Goal: Task Accomplishment & Management: Complete application form

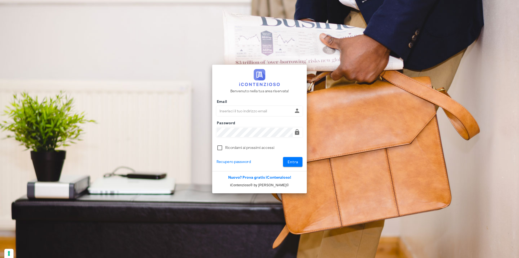
type input "dottbaronegiuseppe@gmail.com"
click at [283, 157] on button "Entra" at bounding box center [293, 162] width 20 height 10
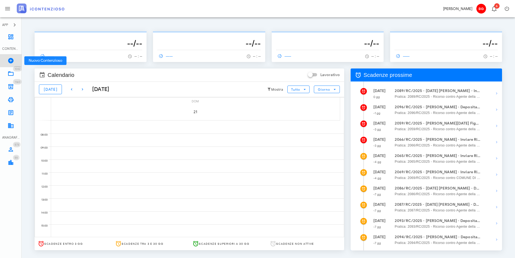
click at [4, 59] on link "Nuovo Contenzioso" at bounding box center [11, 60] width 22 height 13
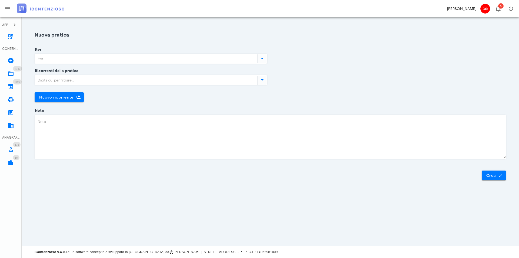
drag, startPoint x: 115, startPoint y: 58, endPoint x: 109, endPoint y: 62, distance: 7.5
click at [115, 58] on input "Iter" at bounding box center [146, 58] width 222 height 9
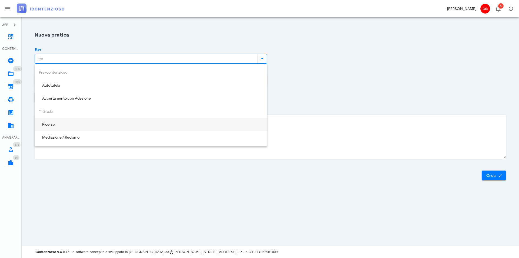
click at [108, 127] on div "Ricorso" at bounding box center [151, 124] width 224 height 11
type input "Ricorso"
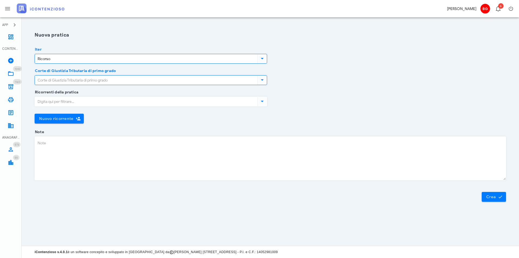
click at [98, 81] on input "Corte di Giustizia Tributaria di primo grado" at bounding box center [146, 79] width 222 height 9
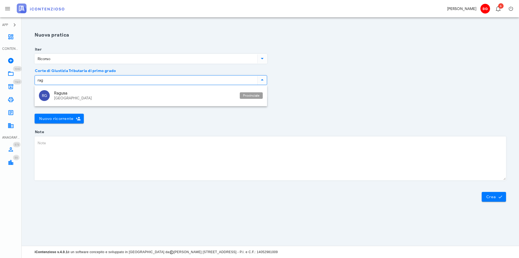
click at [101, 94] on div "Ragusa" at bounding box center [145, 93] width 182 height 5
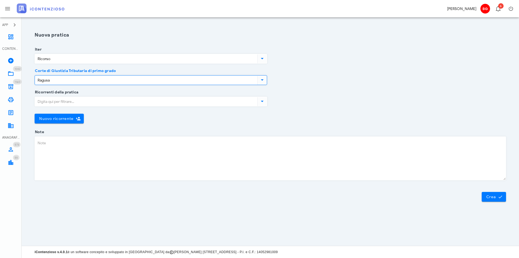
type input "Ragusa"
click at [78, 102] on input "Ricorrenti della pratica" at bounding box center [146, 101] width 222 height 9
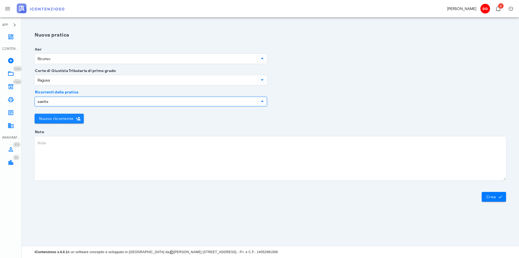
type input "saetta"
click at [67, 118] on span "Nuovo ricorrente" at bounding box center [56, 118] width 35 height 5
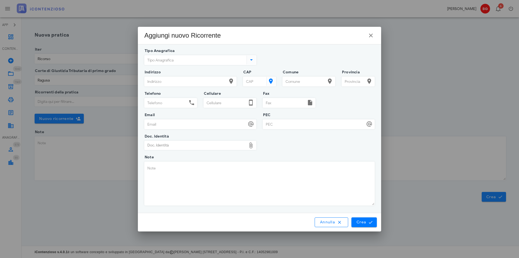
click at [191, 59] on input "Tipo Anagrafica" at bounding box center [195, 59] width 101 height 9
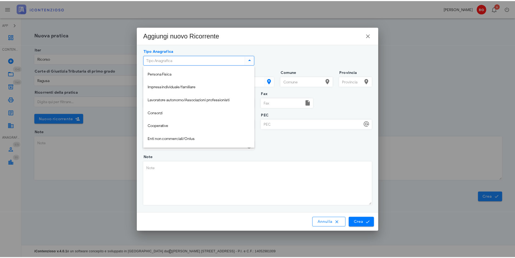
scroll to position [65, 0]
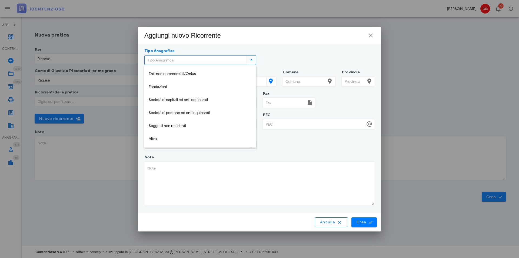
click at [169, 138] on div "Altro" at bounding box center [200, 139] width 103 height 5
type input "Altro"
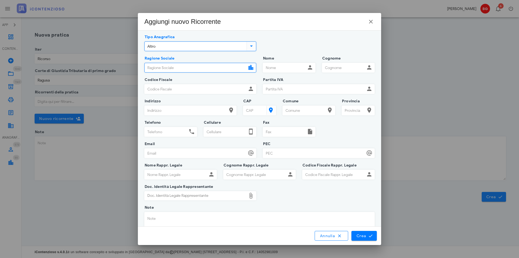
click at [172, 70] on input "Ragione Sociale" at bounding box center [196, 67] width 102 height 9
type input "s"
type input "Saetta Srls"
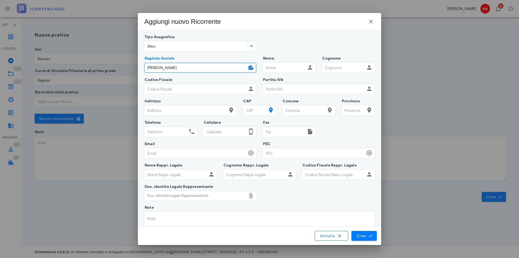
click at [271, 88] on input "Partita IVA" at bounding box center [314, 88] width 102 height 9
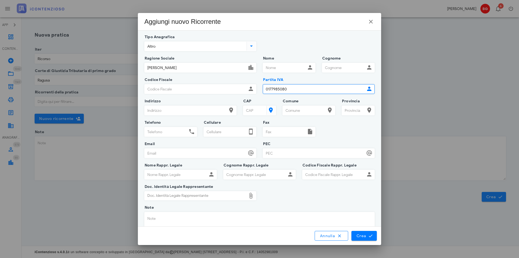
type input "0177985080"
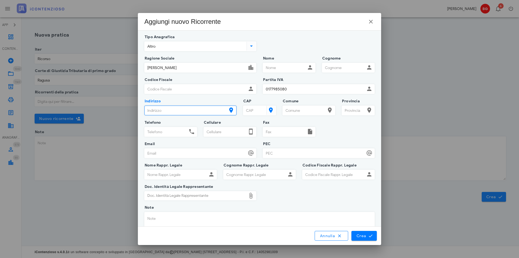
click at [201, 106] on input "Indirizzo" at bounding box center [186, 110] width 82 height 9
click at [190, 108] on input "Via Sacro Cuore" at bounding box center [186, 110] width 82 height 9
type input "Via Sacro Cuore n.163"
click at [252, 110] on input "CAP" at bounding box center [254, 110] width 22 height 9
type input "97015"
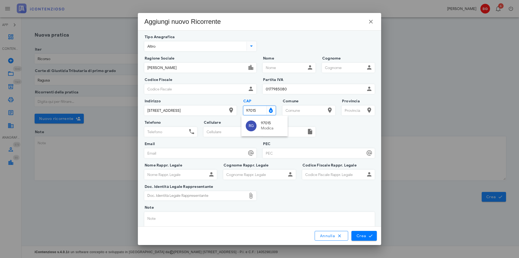
click at [275, 129] on div "Modica" at bounding box center [272, 128] width 22 height 5
type input "Modica"
type input "RG"
type input "97015"
click at [367, 241] on div "Annulla Crea" at bounding box center [259, 235] width 243 height 18
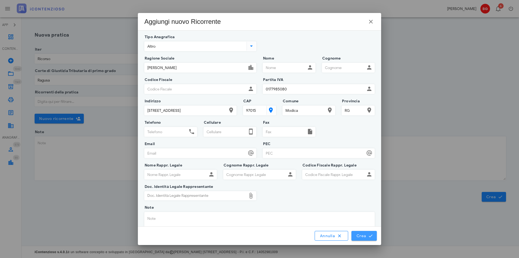
click at [369, 236] on icon "submit" at bounding box center [370, 235] width 5 height 5
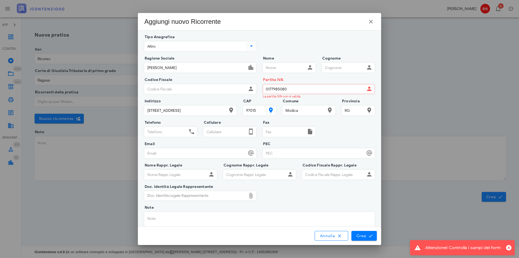
drag, startPoint x: 300, startPoint y: 90, endPoint x: 0, endPoint y: 83, distance: 299.8
click at [65, 86] on div "APP Dashboard CONTENZIOSO Nuovo Contenzioso 1042 In Lavorazione 1042 1160 Archi…" at bounding box center [259, 129] width 519 height 258
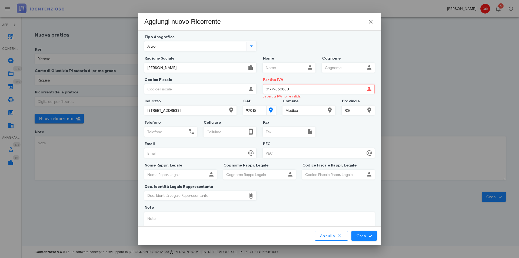
type input "01779850880"
click at [368, 234] on span "Crea" at bounding box center [365, 235] width 16 height 5
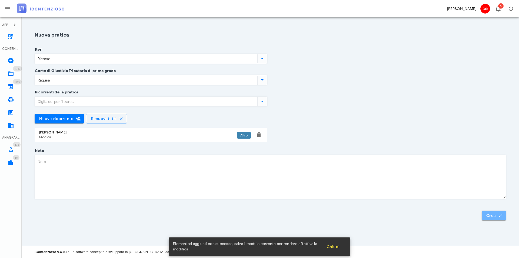
click at [492, 211] on button "Crea" at bounding box center [494, 215] width 24 height 10
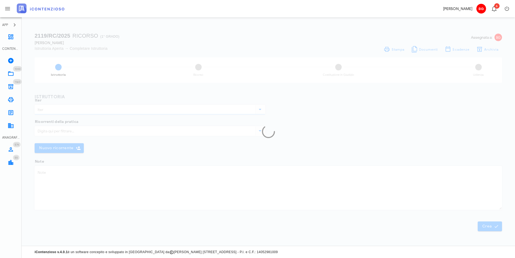
type input "Ricorso"
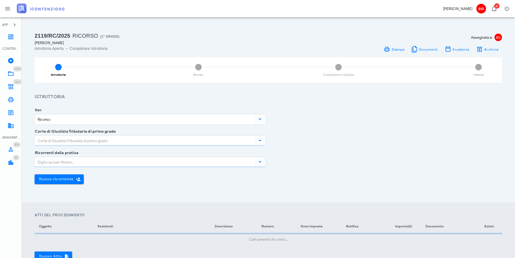
type input "Ragusa"
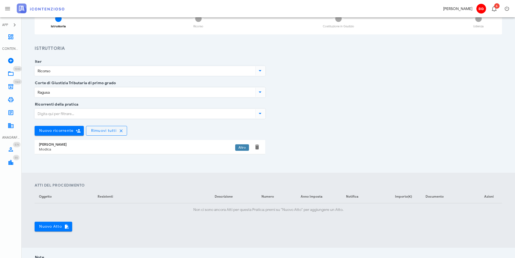
scroll to position [135, 0]
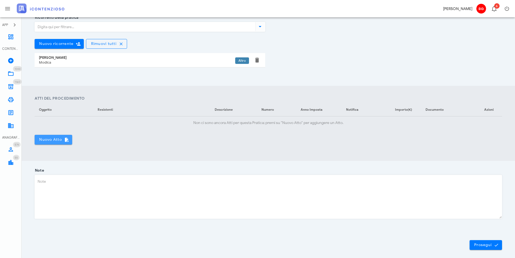
click at [46, 140] on span "Nuovo Atto" at bounding box center [53, 139] width 29 height 5
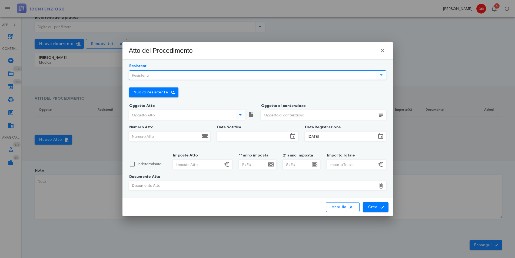
click at [219, 71] on input "Resistenti" at bounding box center [252, 75] width 246 height 9
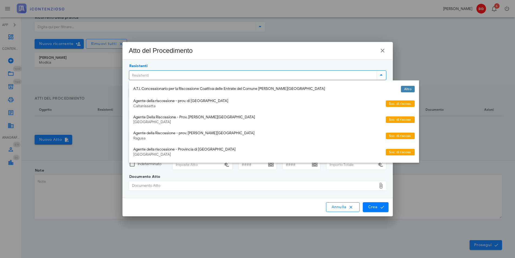
click at [219, 74] on input "Resistenti" at bounding box center [252, 75] width 246 height 9
click at [211, 132] on div "Agente della Riscossione - prov. di Ragusa" at bounding box center [257, 133] width 248 height 5
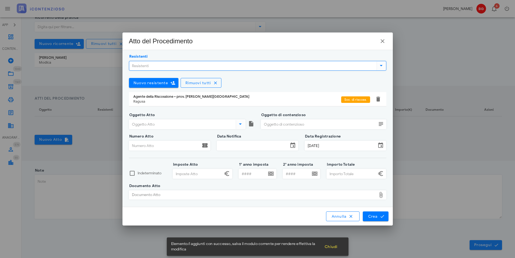
click at [177, 126] on input "Oggetto Atto" at bounding box center [181, 124] width 105 height 9
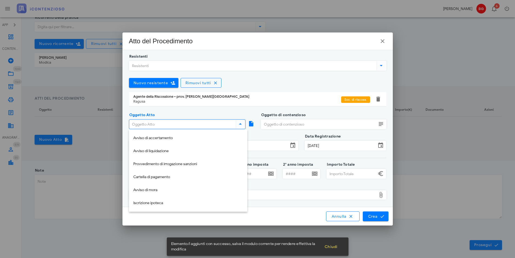
click at [173, 177] on div "Cartella di pagamento" at bounding box center [188, 177] width 110 height 5
type input "Cartella di pagamento"
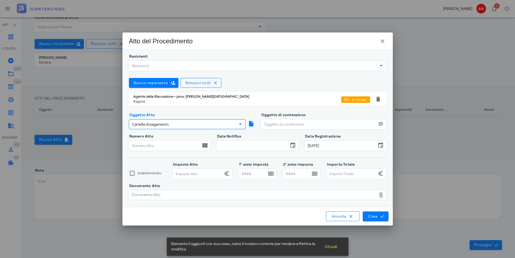
click at [303, 124] on input "Oggetto di contenzioso" at bounding box center [319, 124] width 116 height 9
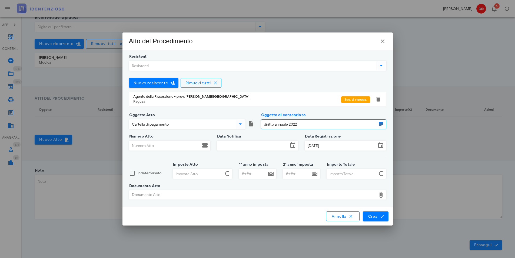
type input "diritto annuale 2022"
click at [146, 139] on div "Numero Atto" at bounding box center [169, 146] width 81 height 21
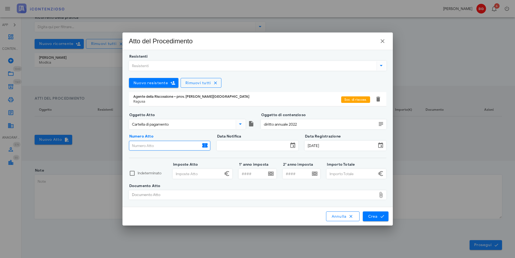
click at [146, 144] on input "Numero Atto" at bounding box center [164, 145] width 71 height 9
type input "29720250007943873"
click at [254, 148] on input "Data Notifica" at bounding box center [252, 145] width 71 height 9
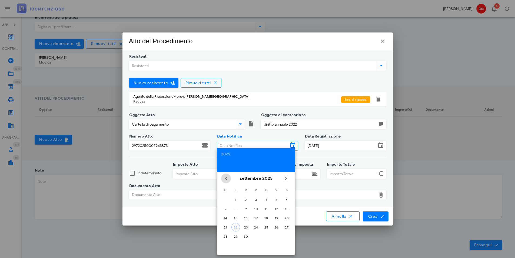
click at [223, 180] on icon "Il mese scorso" at bounding box center [226, 178] width 6 height 6
drag, startPoint x: 277, startPoint y: 237, endPoint x: 267, endPoint y: 236, distance: 10.7
click at [278, 237] on div "29" at bounding box center [276, 236] width 9 height 4
type input "29/08/2025"
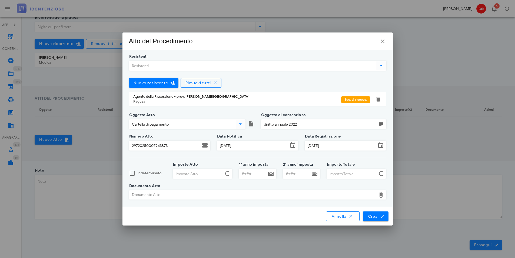
click at [207, 176] on input "Imposte Atto" at bounding box center [198, 173] width 50 height 9
type input "68,07"
click at [335, 171] on input "Importo Totale" at bounding box center [352, 173] width 50 height 9
click at [283, 198] on div "Documento Atto" at bounding box center [253, 194] width 248 height 9
type input "73,95"
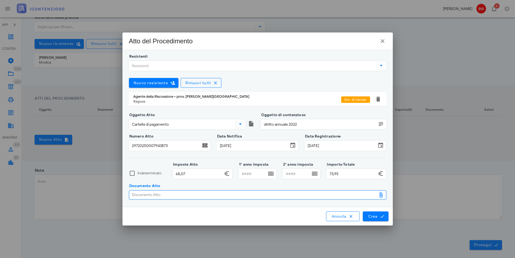
type input "C:\fakepath\7423.pdf"
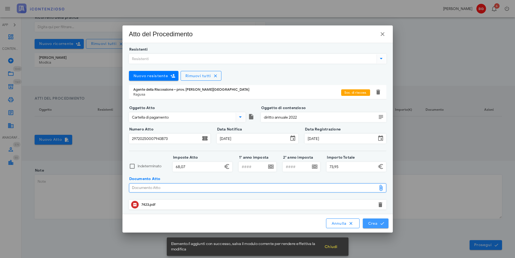
click at [381, 223] on icon "submit" at bounding box center [382, 223] width 5 height 5
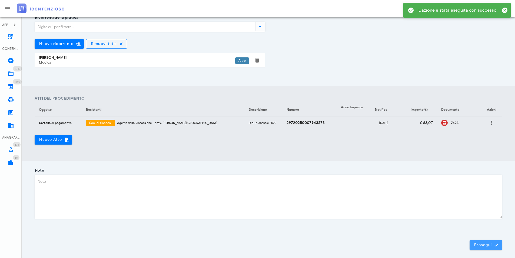
click at [477, 245] on span "Prosegui" at bounding box center [486, 244] width 24 height 5
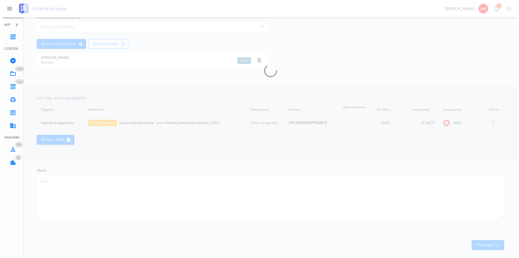
scroll to position [0, 0]
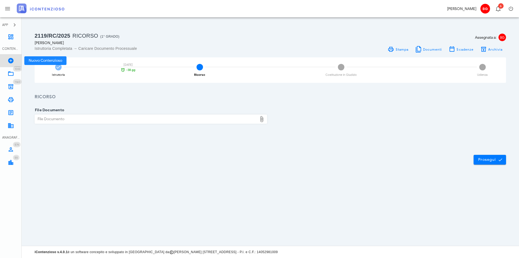
click at [12, 61] on icon at bounding box center [11, 60] width 6 height 6
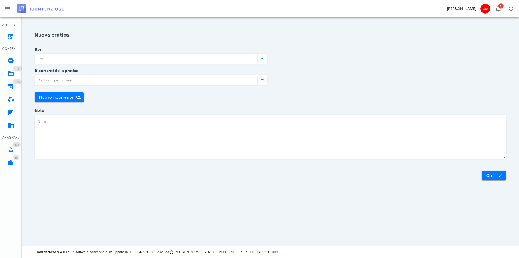
click at [151, 64] on div "Iter" at bounding box center [151, 62] width 233 height 17
click at [145, 62] on input "Iter" at bounding box center [146, 58] width 222 height 9
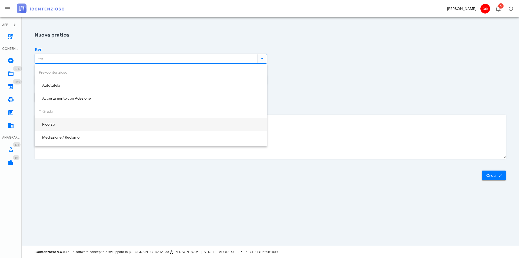
click at [107, 123] on div "Ricorso" at bounding box center [151, 124] width 224 height 5
type input "Ricorso"
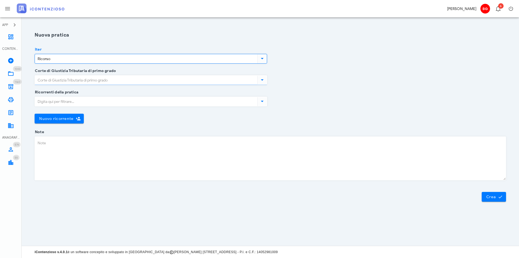
click at [116, 79] on input "Corte di Giustizia Tributaria di primo grado" at bounding box center [146, 79] width 222 height 9
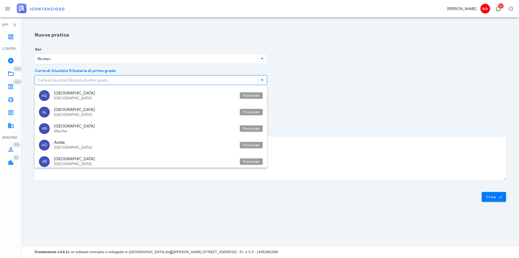
type input "e"
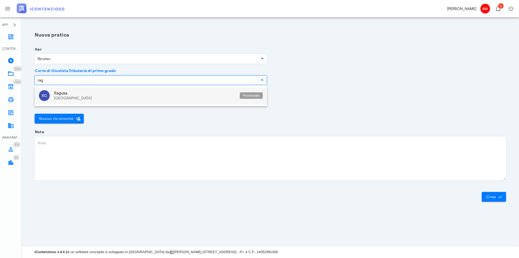
click at [83, 91] on div "Ragusa" at bounding box center [145, 93] width 182 height 5
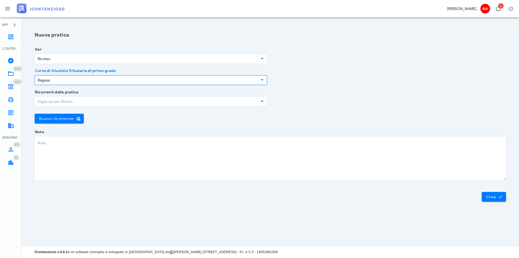
type input "Ragusa"
click at [96, 102] on input "Ricorrenti della pratica" at bounding box center [146, 101] width 222 height 9
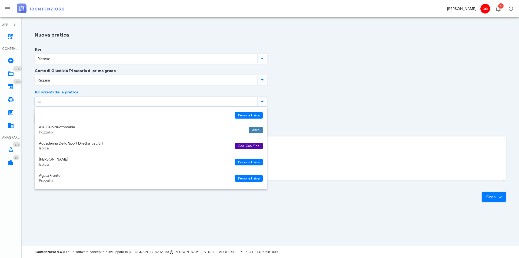
type input "sae"
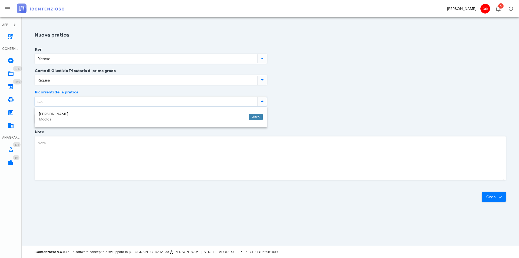
click at [71, 120] on div "Modica" at bounding box center [142, 119] width 206 height 5
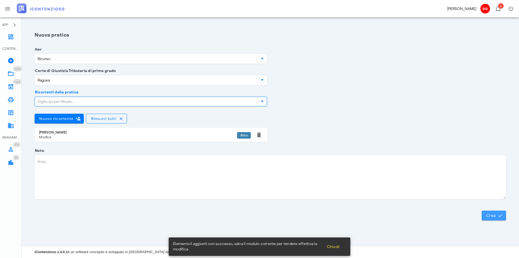
drag, startPoint x: 492, startPoint y: 217, endPoint x: 489, endPoint y: 219, distance: 4.1
click at [494, 216] on span "Crea" at bounding box center [494, 215] width 16 height 5
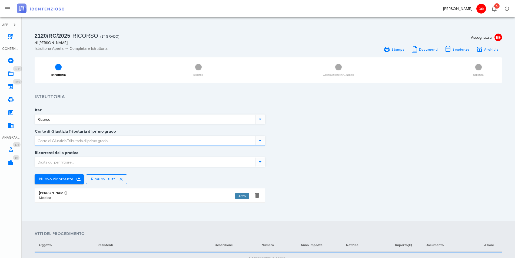
type input "Ragusa"
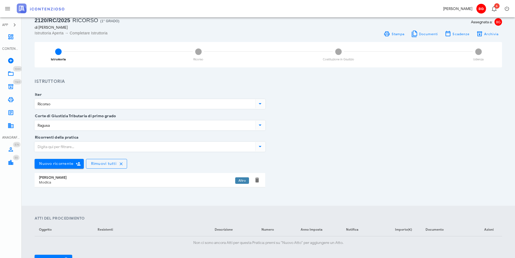
scroll to position [135, 0]
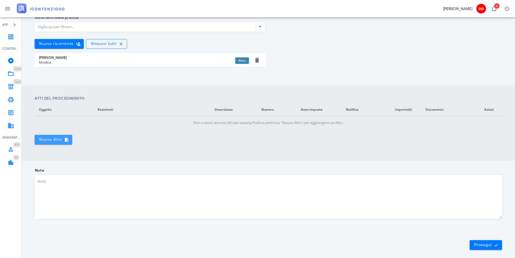
click at [48, 141] on span "Nuovo Atto" at bounding box center [53, 139] width 29 height 5
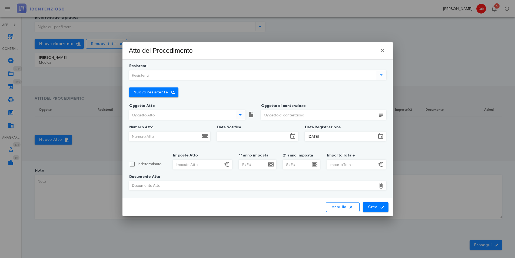
click at [213, 74] on input "Resistenti" at bounding box center [252, 75] width 246 height 9
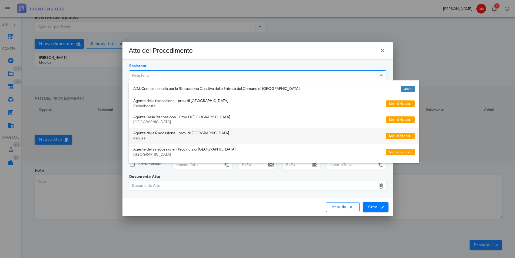
click at [206, 136] on div "Ragusa" at bounding box center [257, 138] width 248 height 5
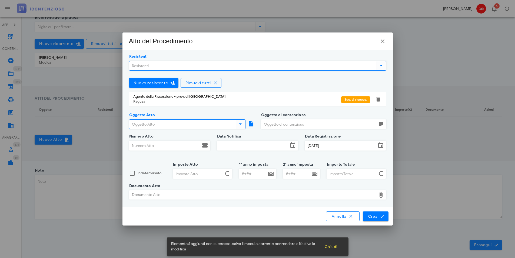
click at [180, 124] on input "Oggetto Atto" at bounding box center [181, 124] width 105 height 9
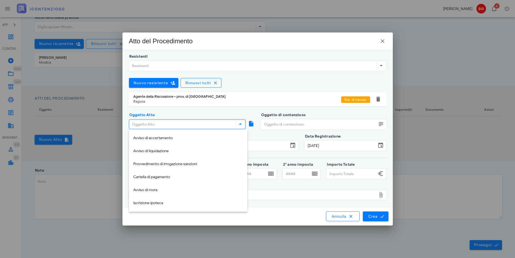
click at [153, 176] on div "Cartella di pagamento" at bounding box center [188, 177] width 110 height 5
type input "Cartella di pagamento"
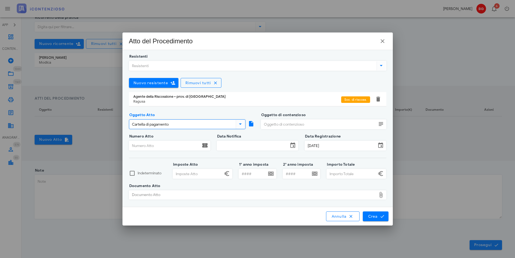
click at [306, 122] on input "Oggetto di contenzioso" at bounding box center [319, 124] width 116 height 9
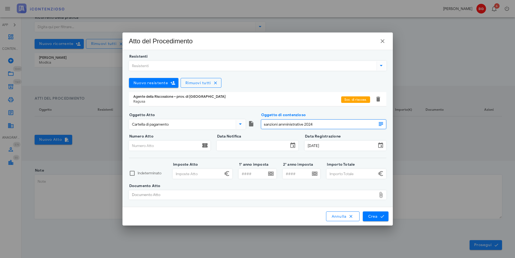
type input "sanzioni amministrative 2024"
click at [164, 146] on input "Numero Atto" at bounding box center [164, 145] width 71 height 9
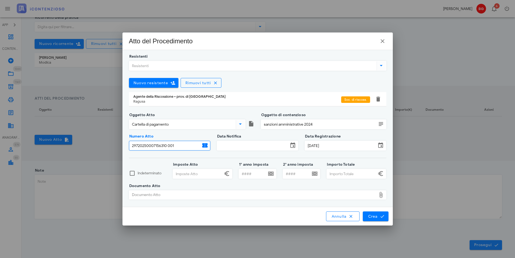
type input "29720250007156310 001"
click at [229, 150] on input "Data Notifica" at bounding box center [252, 145] width 71 height 9
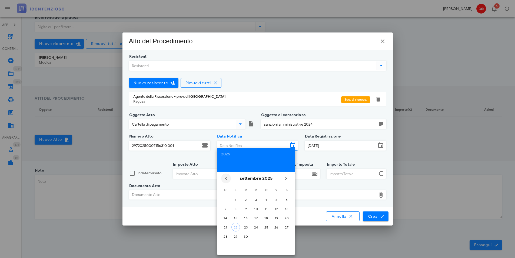
click at [232, 179] on div "settembre 2025" at bounding box center [256, 178] width 50 height 11
click at [229, 179] on icon "Il mese scorso" at bounding box center [226, 178] width 6 height 6
click at [277, 237] on div "29" at bounding box center [276, 236] width 9 height 4
type input "[DATE]"
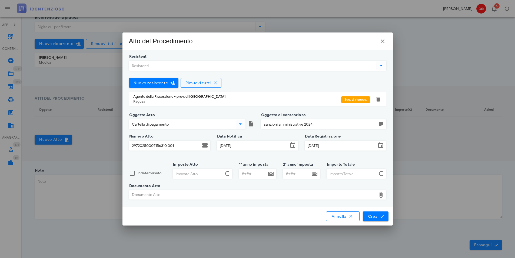
click at [200, 170] on input "Imposte Atto" at bounding box center [198, 173] width 50 height 9
type input "4.400,70"
drag, startPoint x: 358, startPoint y: 166, endPoint x: 359, endPoint y: 171, distance: 5.4
click at [358, 169] on div "Resistenti Nuovo resistente Rimuovi tutti Agente della Riscossione - prov. di R…" at bounding box center [258, 132] width 258 height 150
click at [359, 172] on input "Importo Totale" at bounding box center [352, 173] width 50 height 9
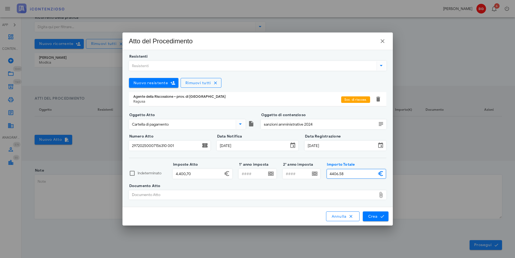
click at [338, 193] on div "Documento Atto" at bounding box center [253, 194] width 248 height 9
type input "4.406,58"
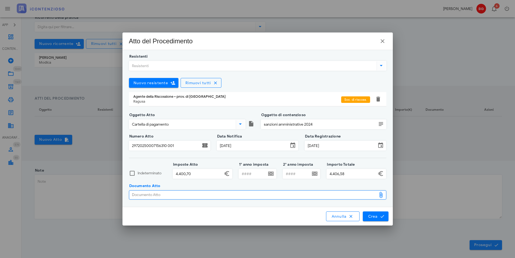
type input "C:\fakepath\7422.pdf"
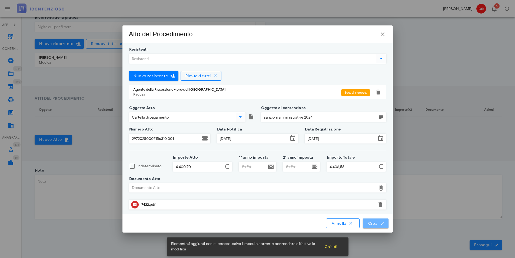
click at [380, 221] on icon "submit" at bounding box center [382, 223] width 5 height 5
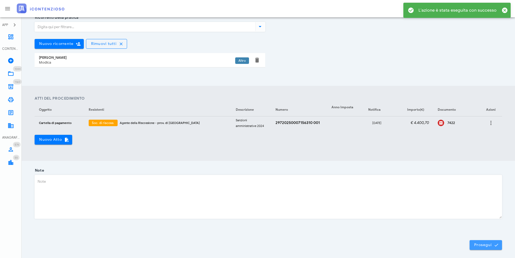
click at [482, 243] on span "Prosegui" at bounding box center [486, 244] width 24 height 5
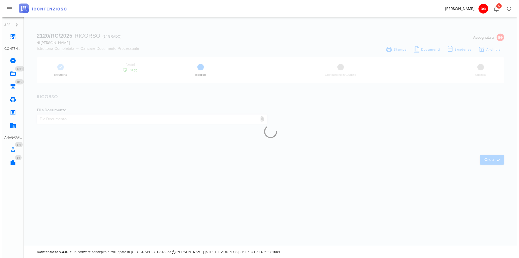
scroll to position [0, 0]
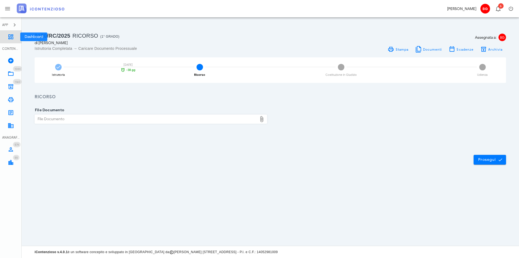
click at [13, 39] on icon at bounding box center [11, 37] width 6 height 6
